Goal: Information Seeking & Learning: Compare options

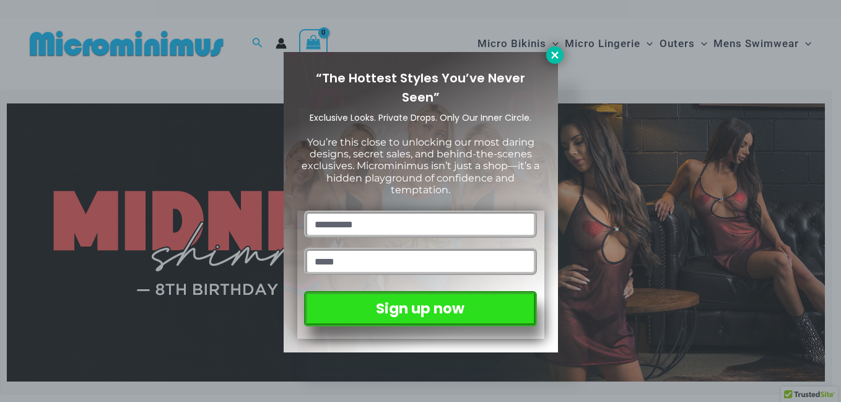
click at [553, 55] on icon at bounding box center [554, 55] width 11 height 11
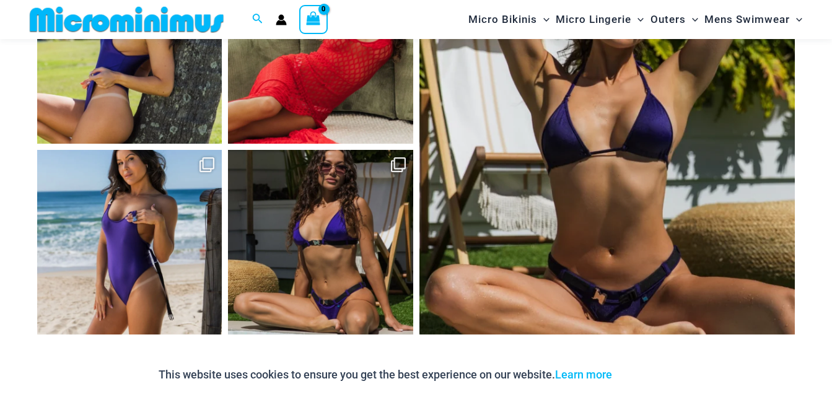
scroll to position [4772, 0]
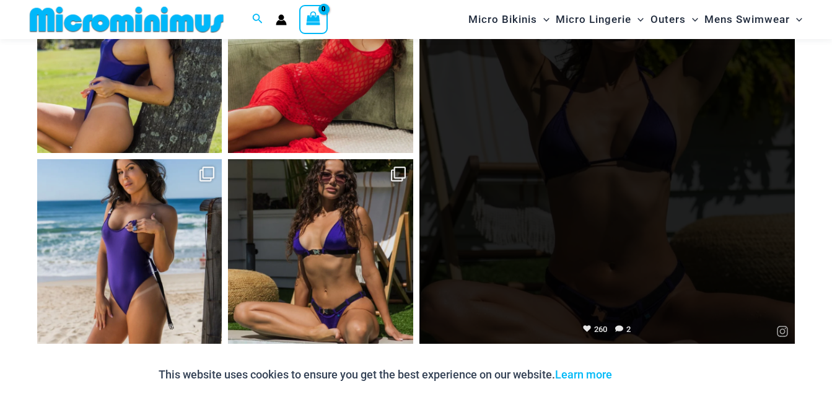
click at [614, 196] on link "Open" at bounding box center [607, 156] width 376 height 376
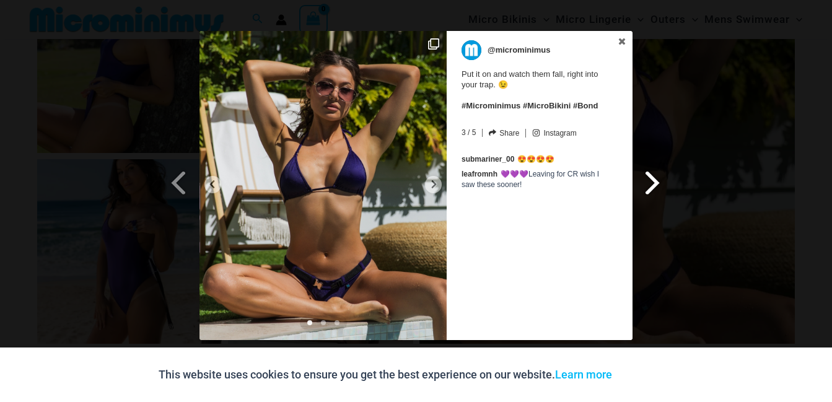
click at [652, 184] on span at bounding box center [652, 182] width 21 height 28
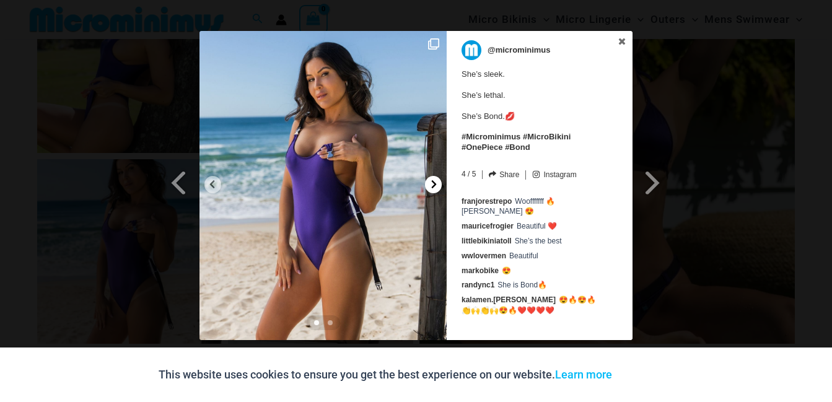
click at [433, 182] on icon at bounding box center [434, 184] width 5 height 8
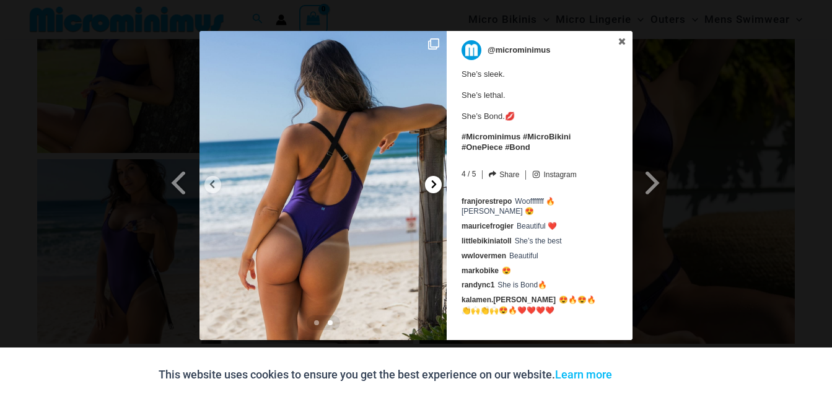
click at [433, 182] on icon at bounding box center [434, 184] width 5 height 8
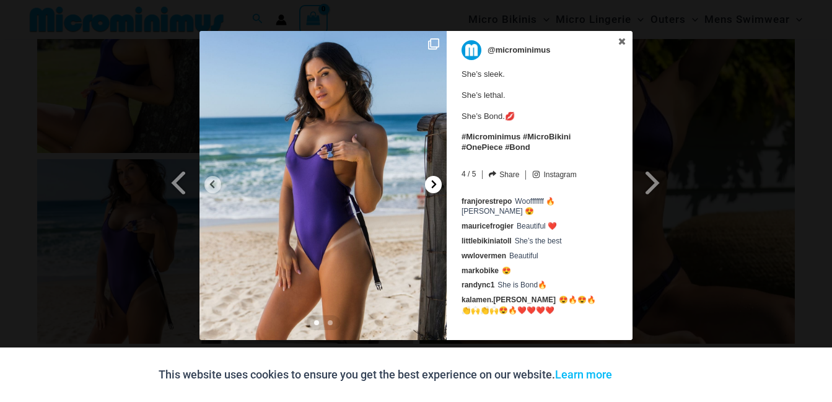
click at [433, 182] on icon at bounding box center [434, 184] width 5 height 8
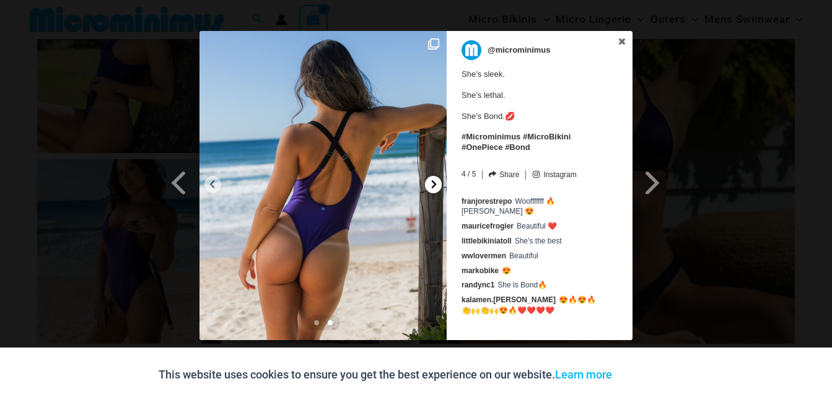
click at [433, 182] on icon at bounding box center [434, 184] width 5 height 8
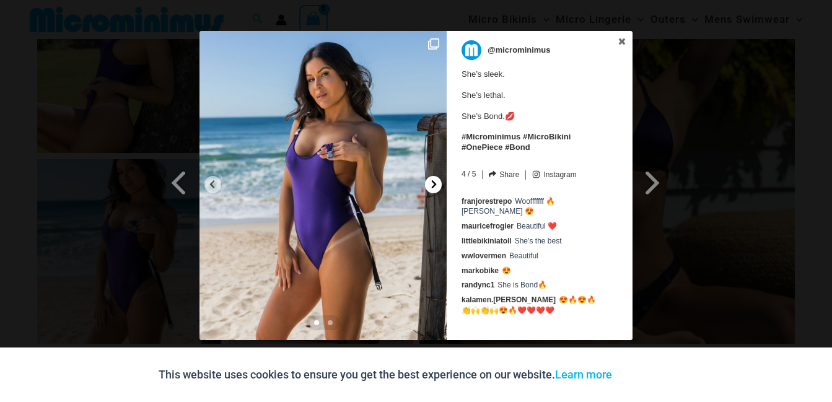
click at [433, 182] on icon at bounding box center [434, 184] width 5 height 8
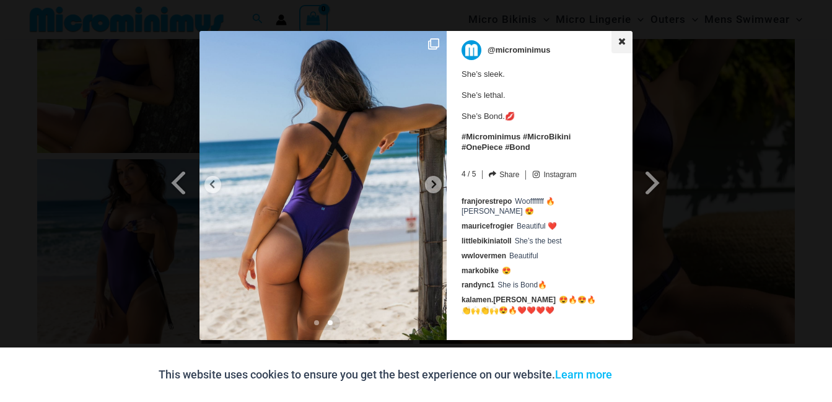
click at [622, 42] on icon at bounding box center [622, 41] width 7 height 7
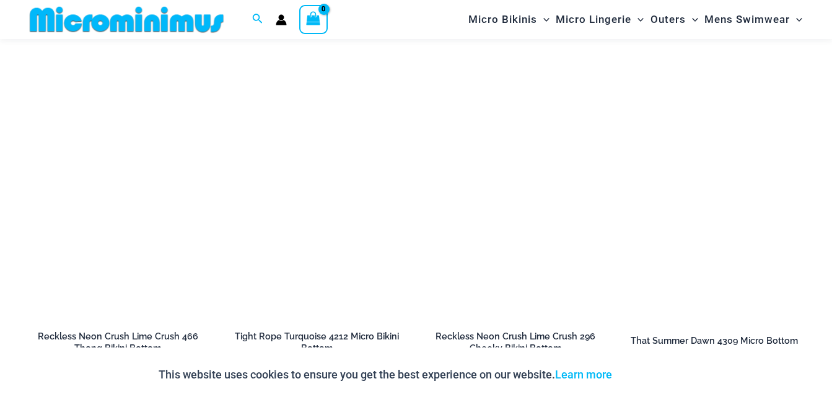
scroll to position [2908, 0]
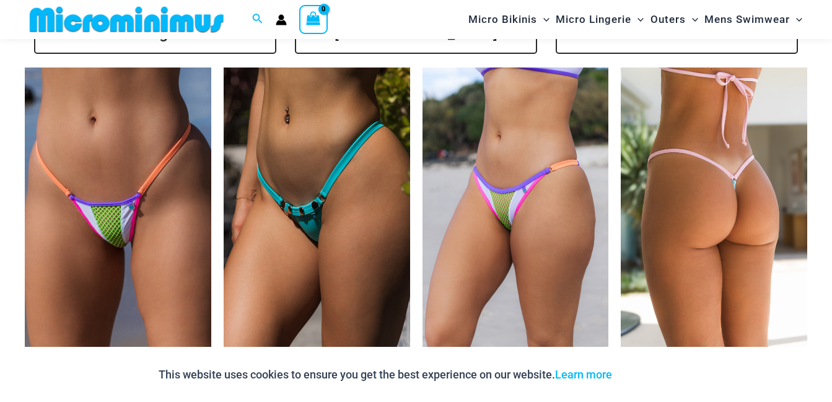
click at [730, 118] on img at bounding box center [714, 207] width 186 height 279
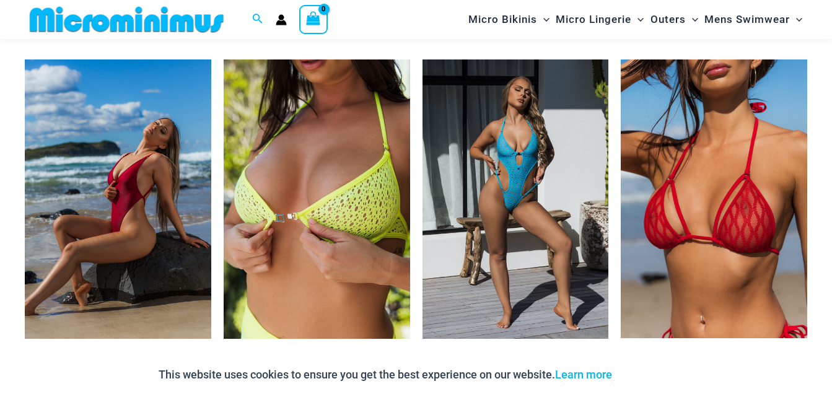
scroll to position [2134, 0]
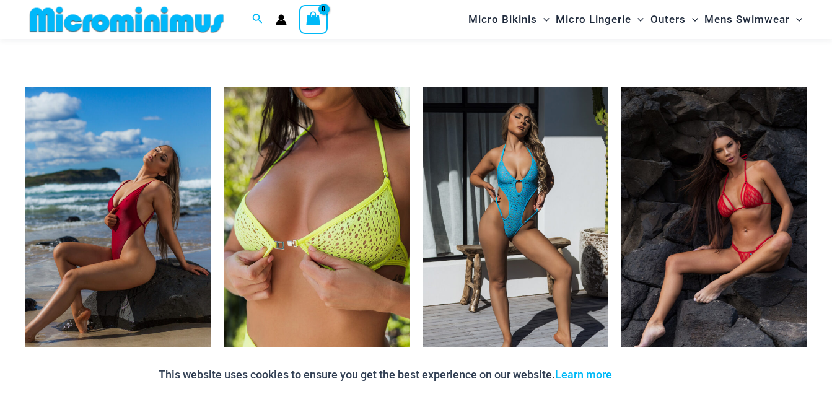
click at [746, 222] on img at bounding box center [714, 226] width 186 height 279
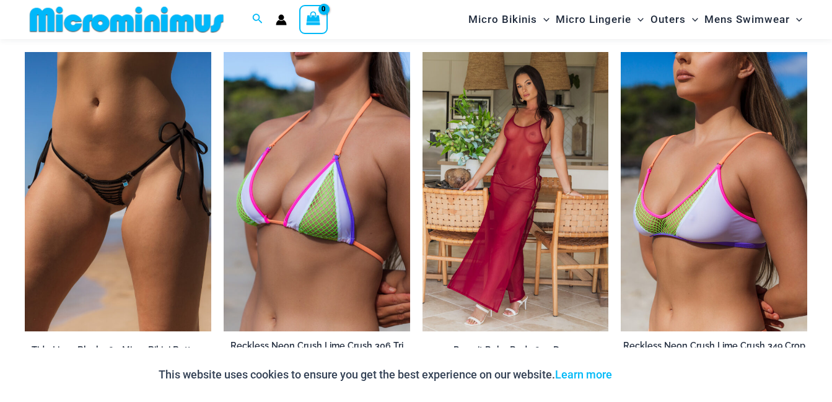
scroll to position [1939, 0]
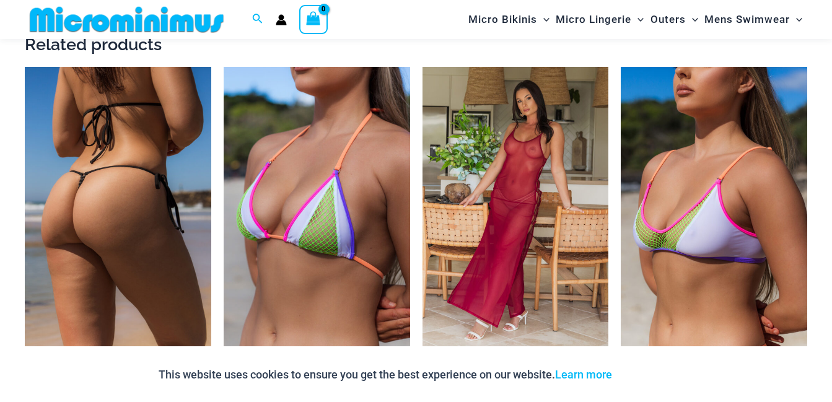
click at [100, 226] on img at bounding box center [118, 206] width 186 height 279
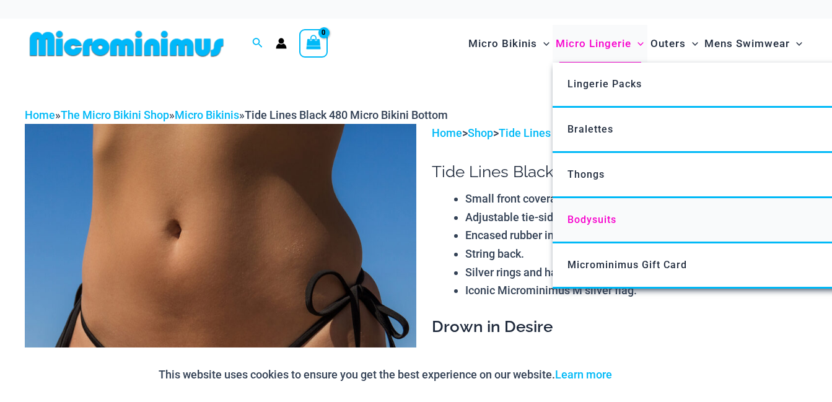
click at [575, 219] on span "Bodysuits" at bounding box center [591, 220] width 49 height 12
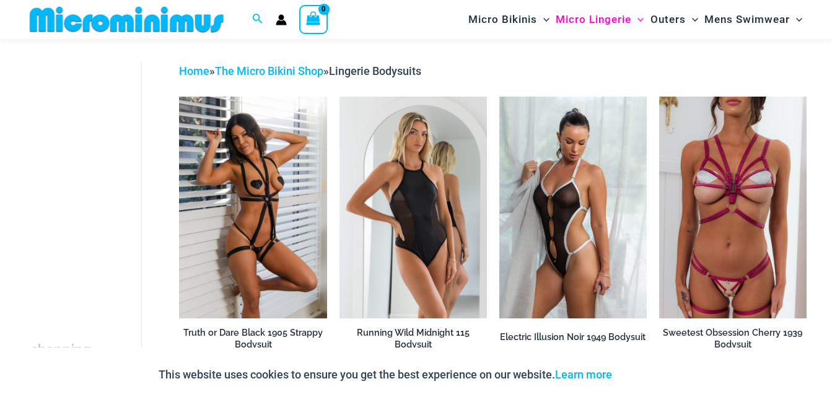
scroll to position [41, 0]
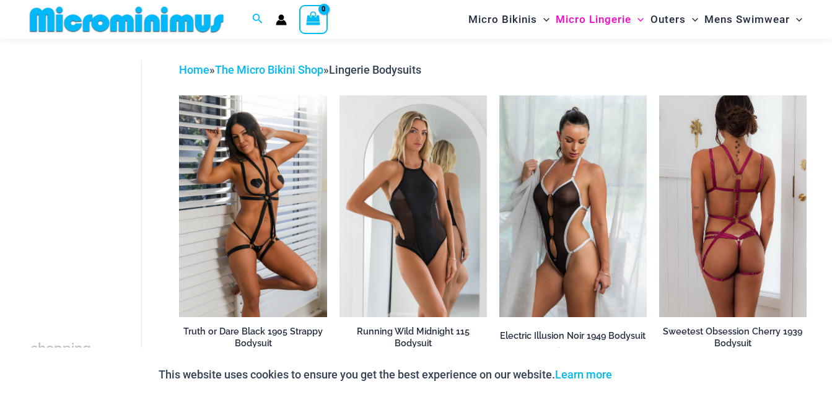
click at [751, 206] on img at bounding box center [732, 205] width 147 height 221
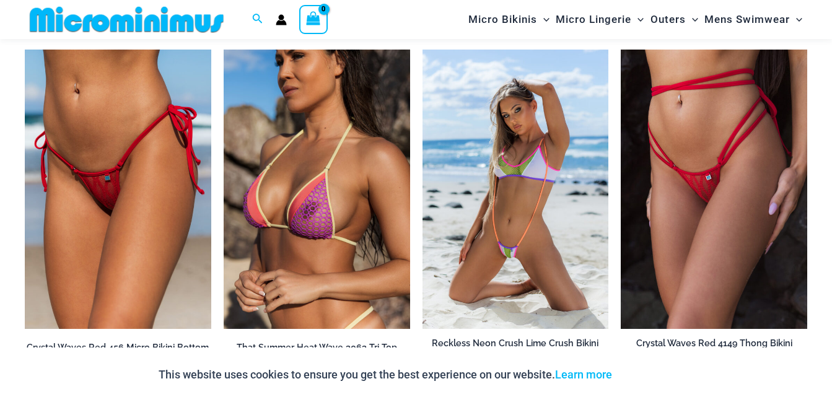
scroll to position [2316, 0]
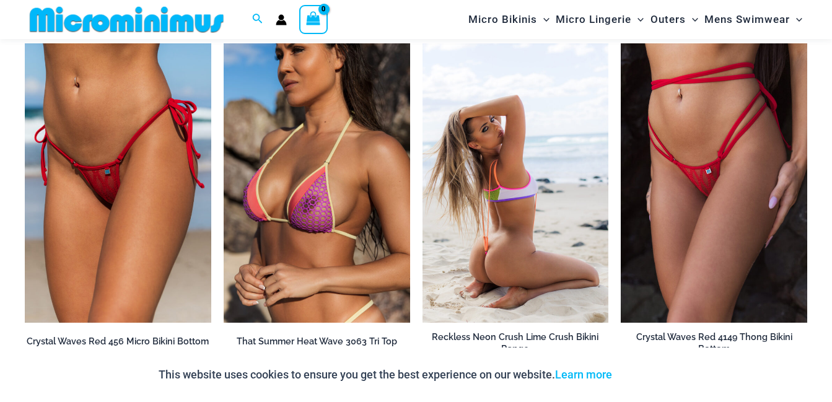
click at [549, 208] on img at bounding box center [515, 182] width 186 height 279
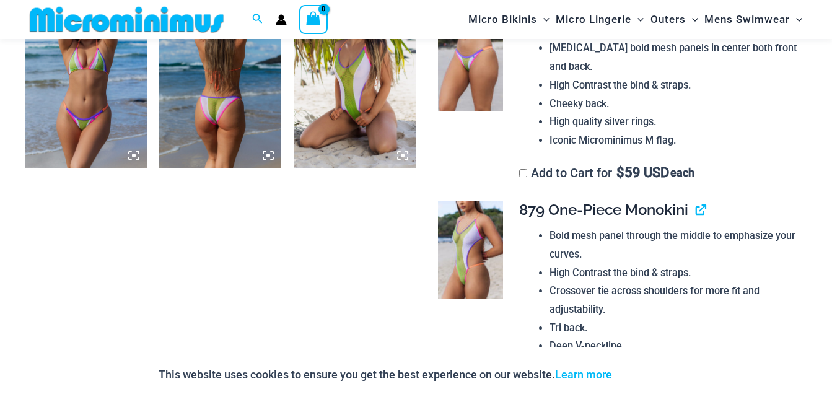
scroll to position [1008, 0]
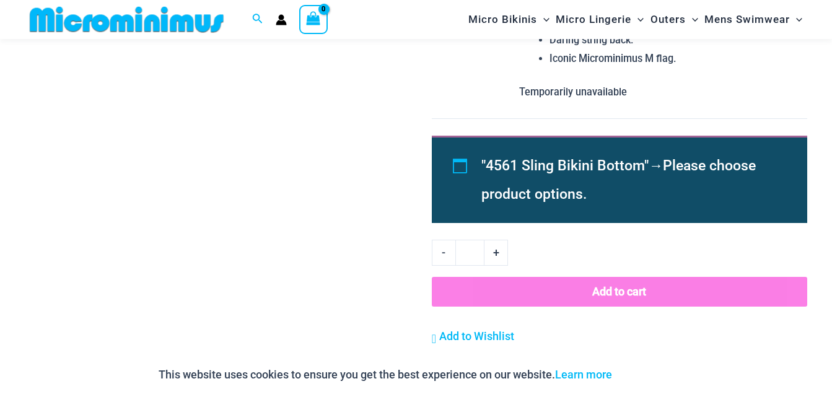
drag, startPoint x: 827, startPoint y: 157, endPoint x: 536, endPoint y: -69, distance: 368.0
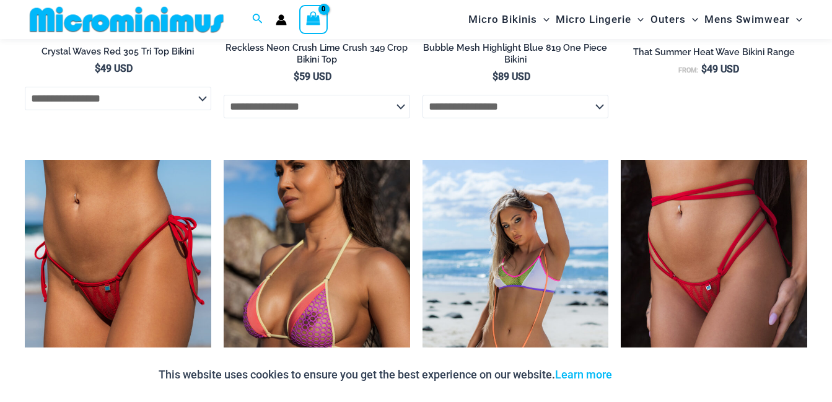
scroll to position [2316, 0]
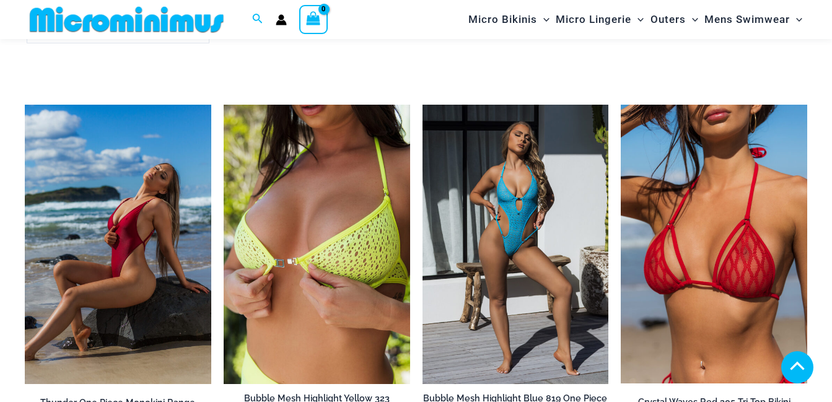
scroll to position [2091, 0]
